Goal: Task Accomplishment & Management: Manage account settings

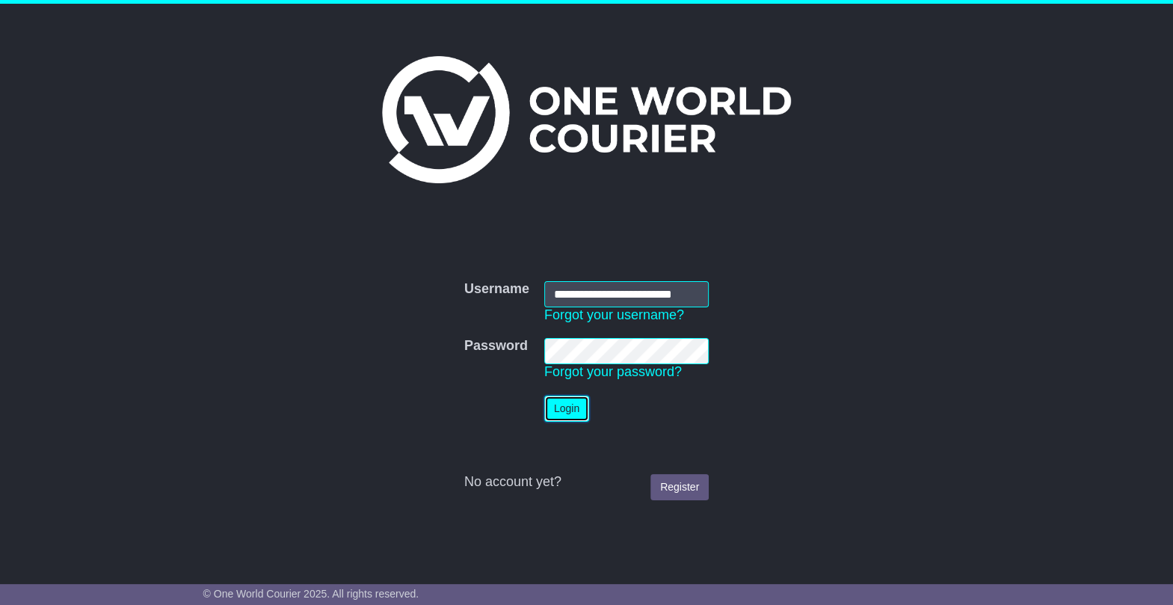
click at [570, 404] on button "Login" at bounding box center [566, 409] width 45 height 26
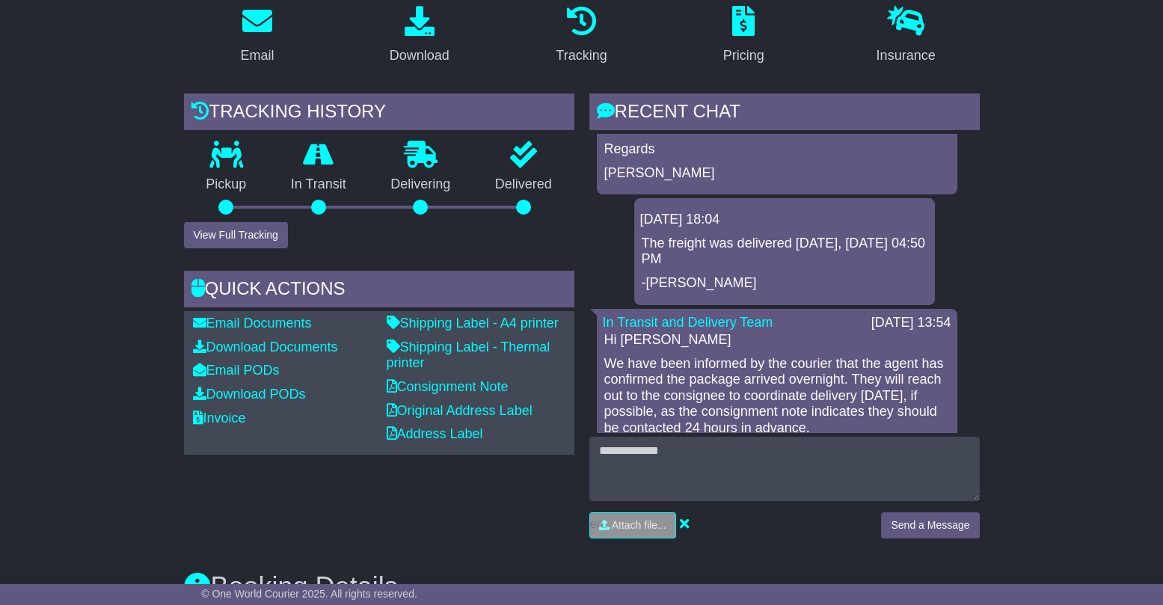
scroll to position [271, 0]
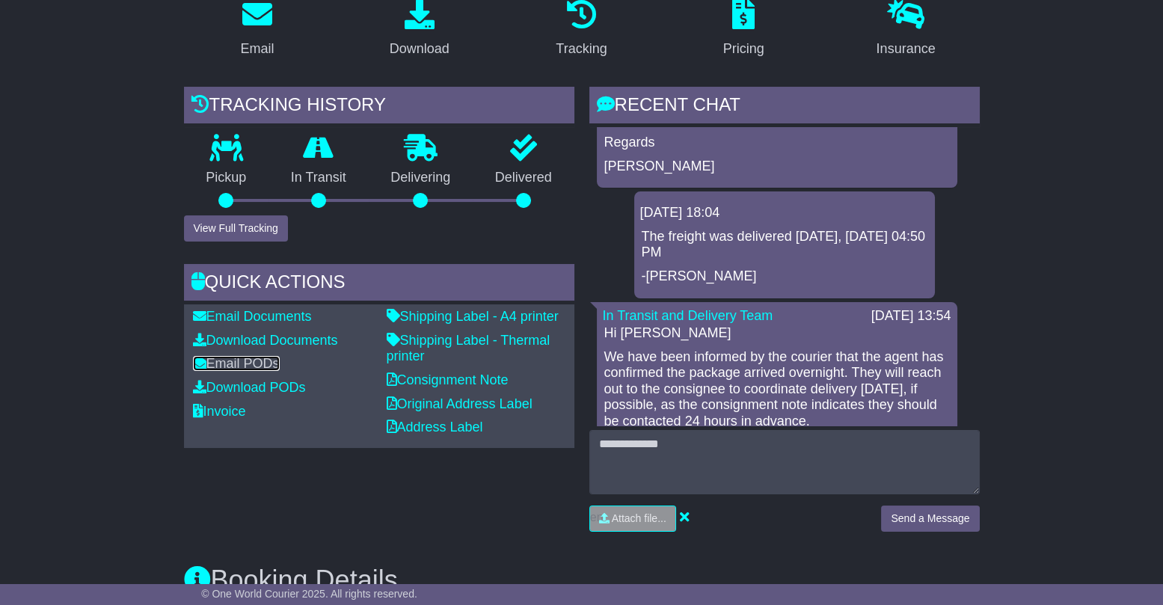
click at [239, 366] on link "Email PODs" at bounding box center [236, 363] width 87 height 15
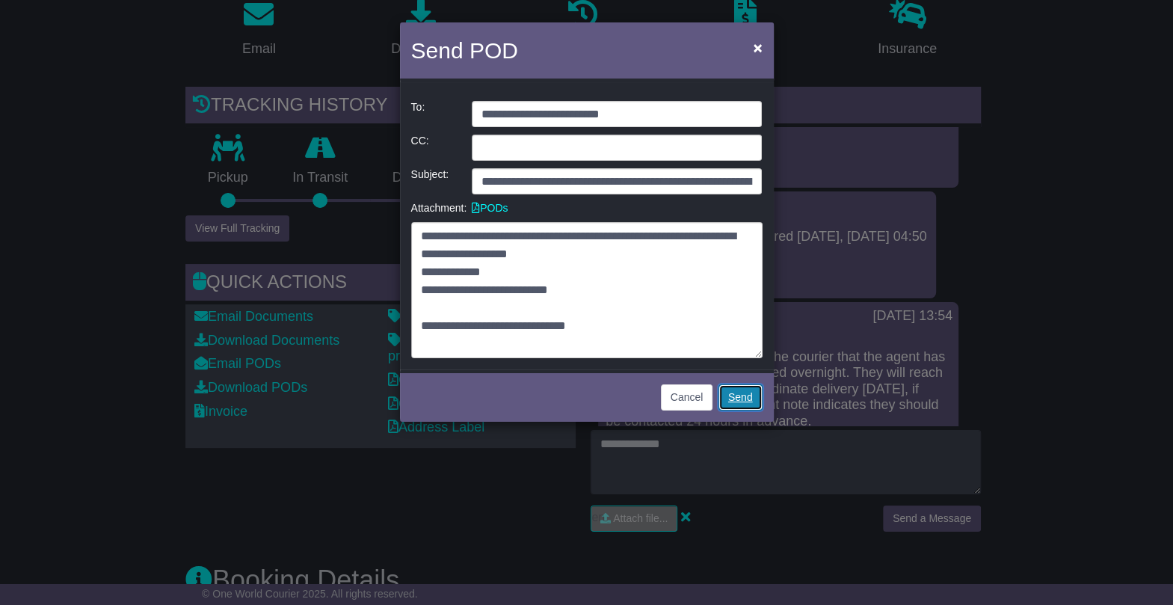
click at [735, 395] on link "Send" at bounding box center [741, 397] width 44 height 26
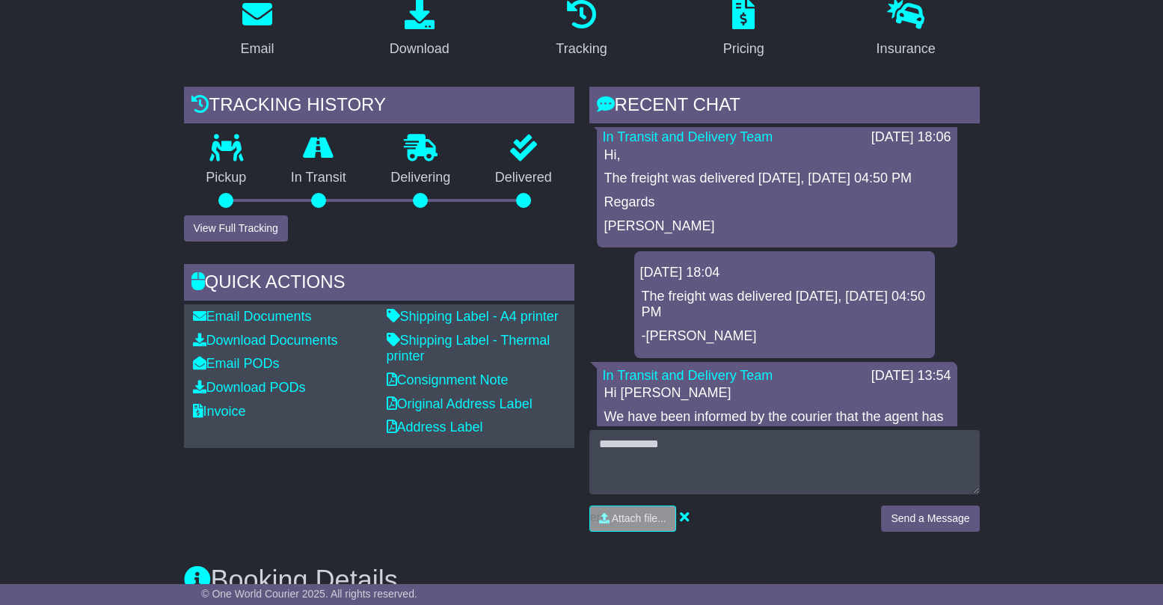
scroll to position [0, 0]
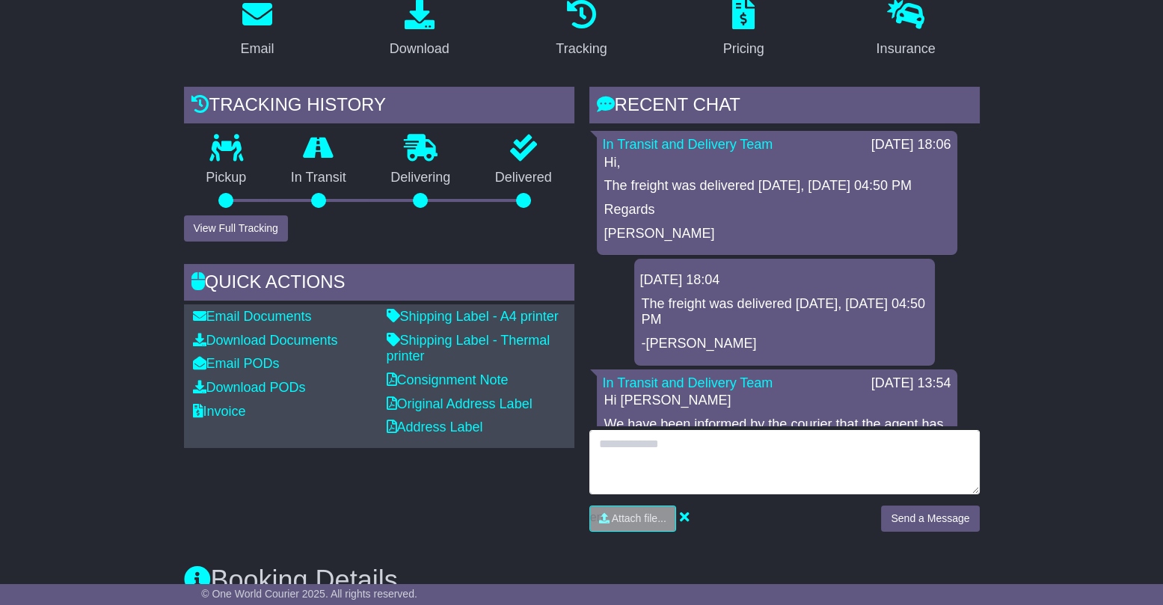
click at [778, 456] on textarea at bounding box center [784, 462] width 390 height 64
type textarea "**********"
